Goal: Transaction & Acquisition: Purchase product/service

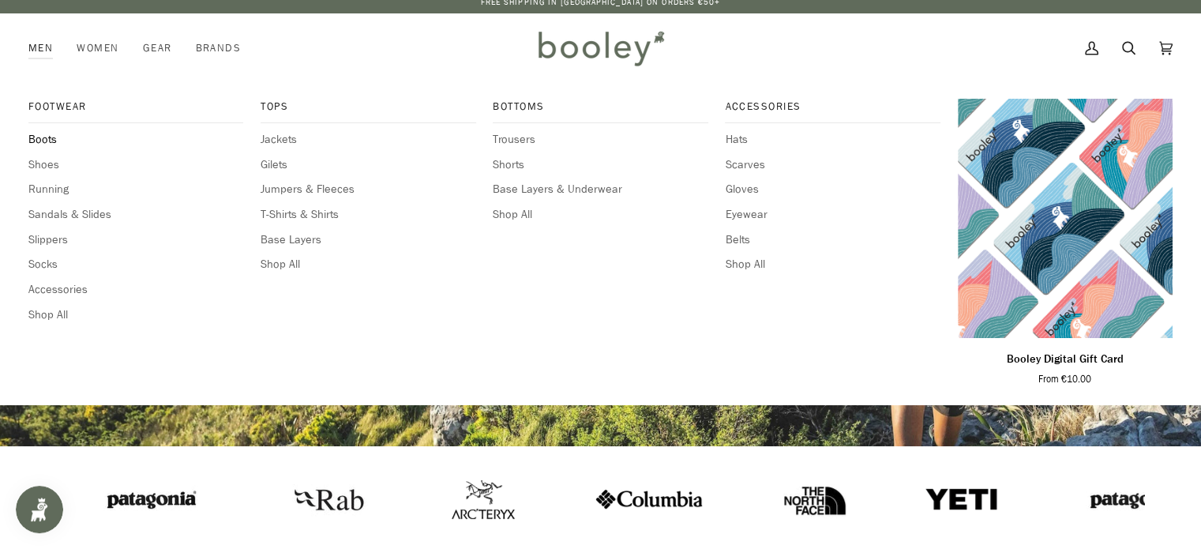
click at [43, 138] on span "Boots" at bounding box center [135, 139] width 215 height 17
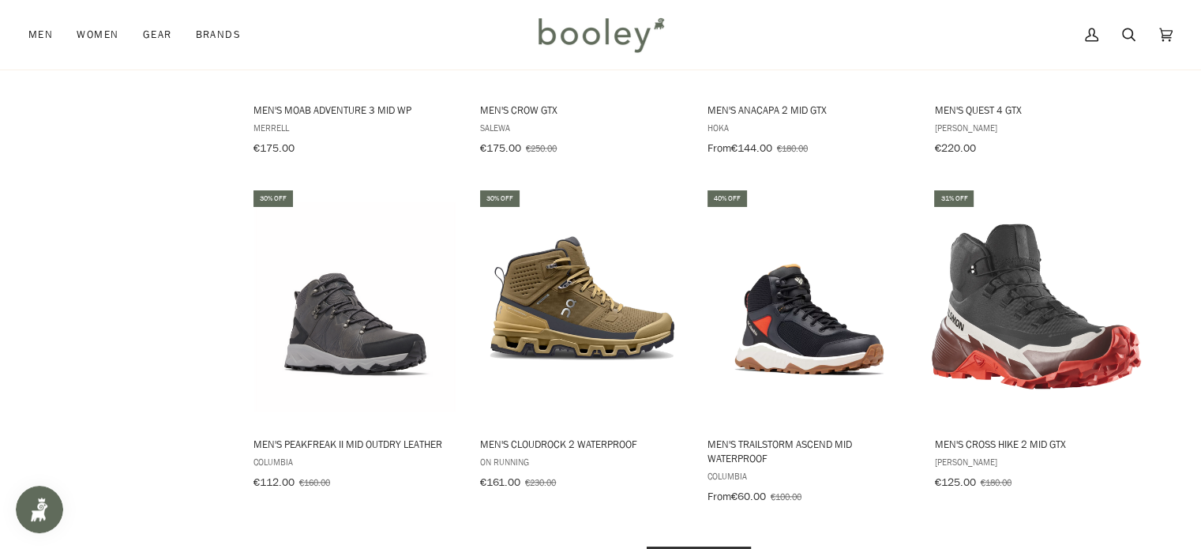
scroll to position [1450, 0]
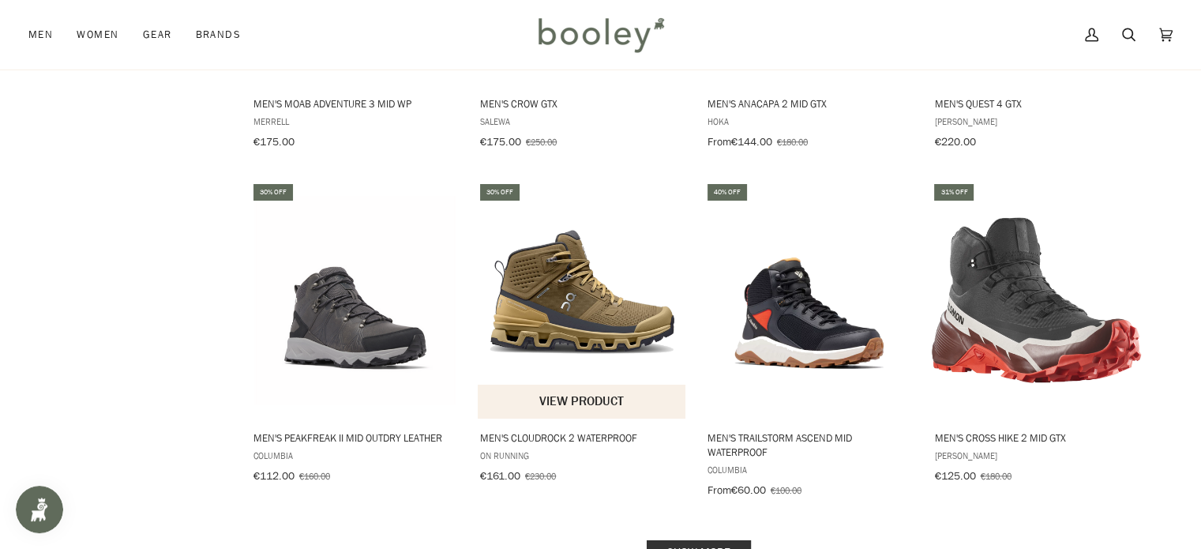
click at [591, 313] on img "Men's Cloudrock 2 Waterproof" at bounding box center [582, 300] width 209 height 209
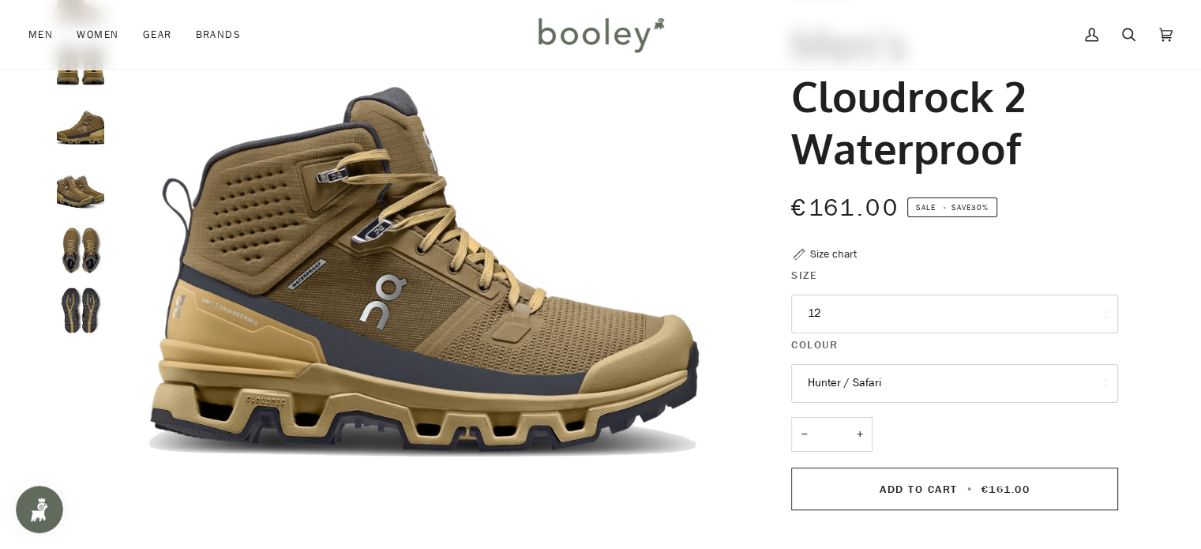
click at [845, 249] on div "Size chart" at bounding box center [833, 254] width 47 height 17
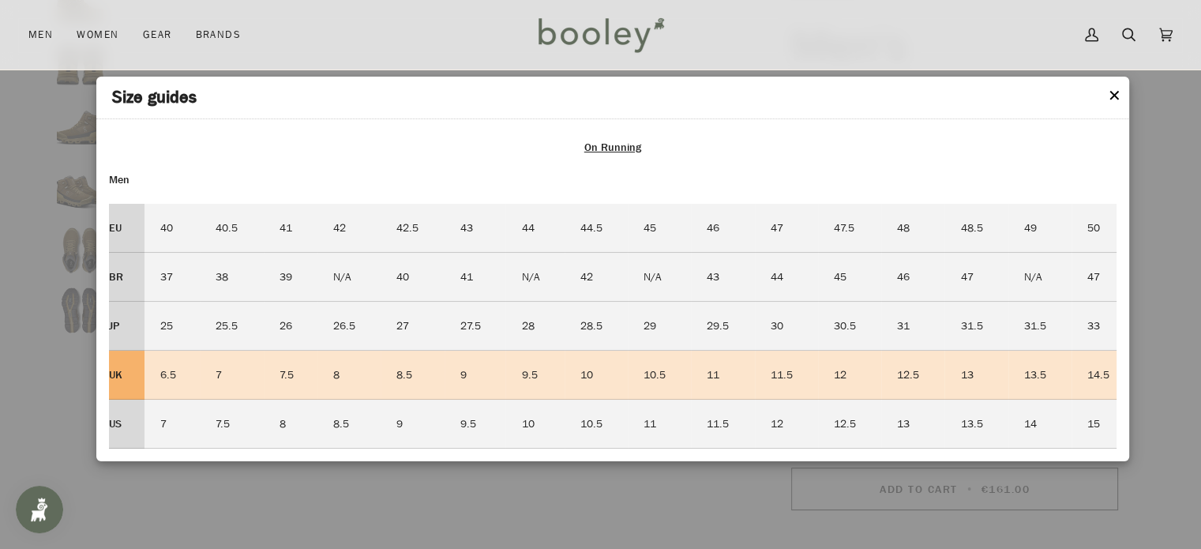
click at [1114, 92] on button "✕" at bounding box center [1114, 97] width 13 height 24
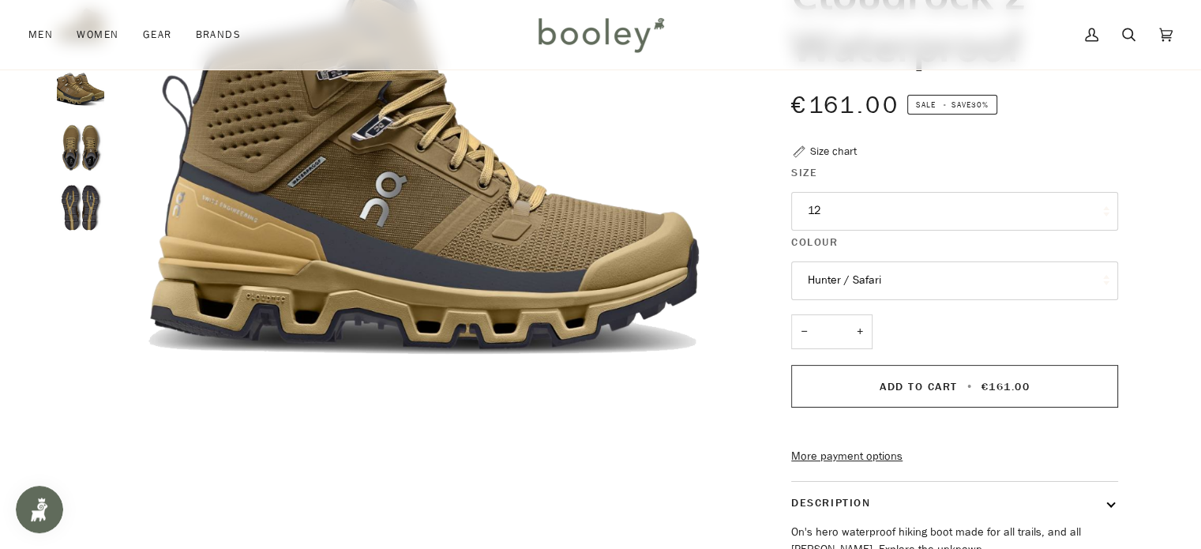
scroll to position [224, 0]
